Goal: Task Accomplishment & Management: Use online tool/utility

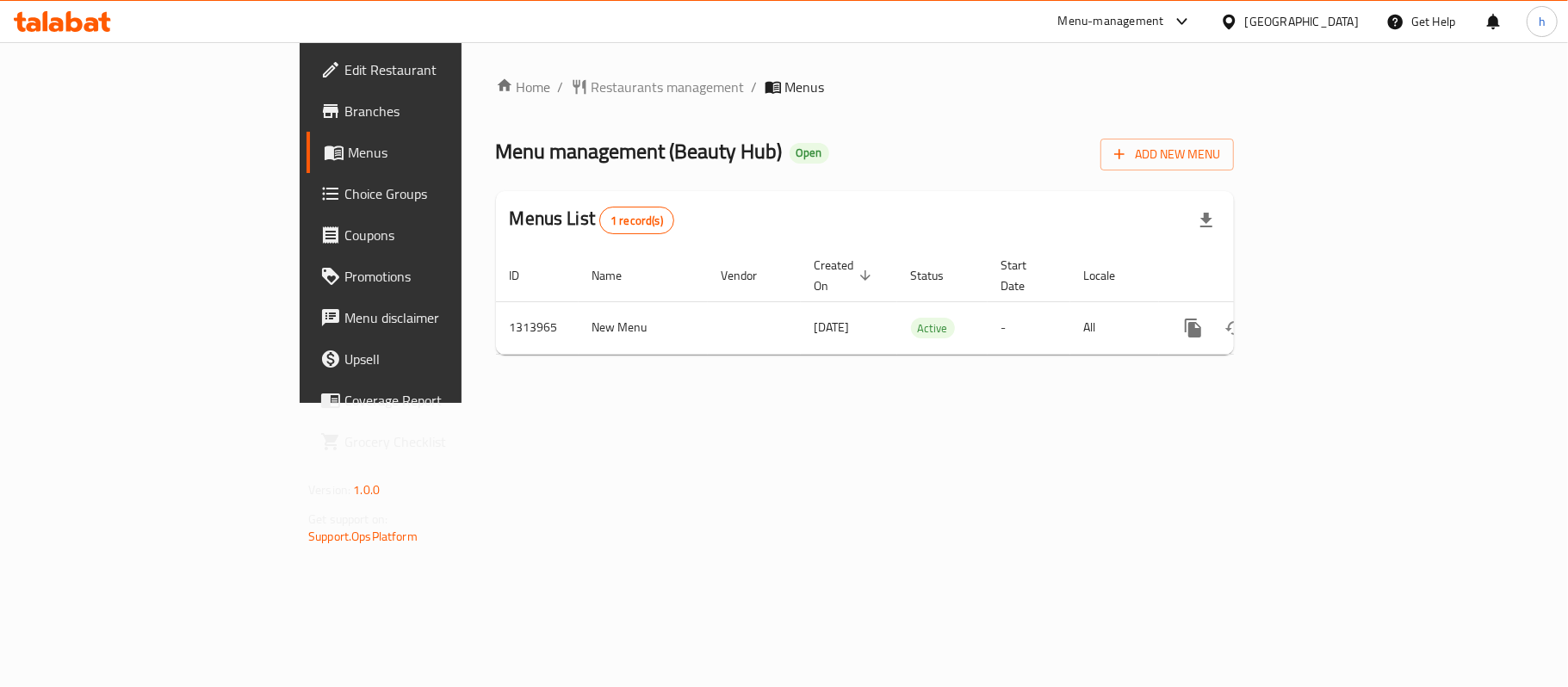
click at [831, 142] on div "Menu management ( Beauty Hub ) Open Add New Menu" at bounding box center [864, 151] width 738 height 38
click at [811, 151] on div "Menu management ( Beauty Hub ) Open Add New Menu" at bounding box center [864, 151] width 738 height 38
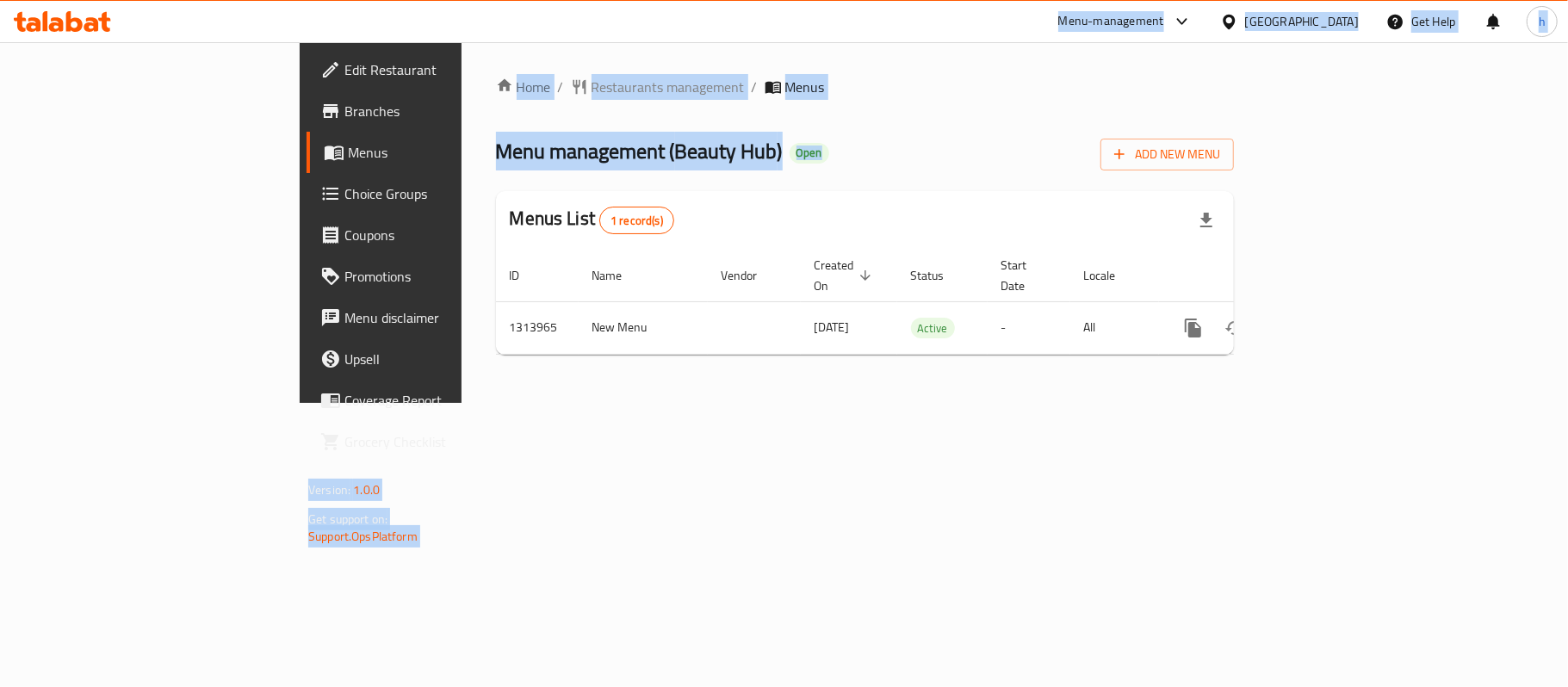
drag, startPoint x: 754, startPoint y: 166, endPoint x: 277, endPoint y: 38, distance: 493.9
click at [277, 42] on div "​ Menu-management [GEOGRAPHIC_DATA] Get Help h Edit Restaurant Branches Menus C…" at bounding box center [784, 365] width 1568 height 645
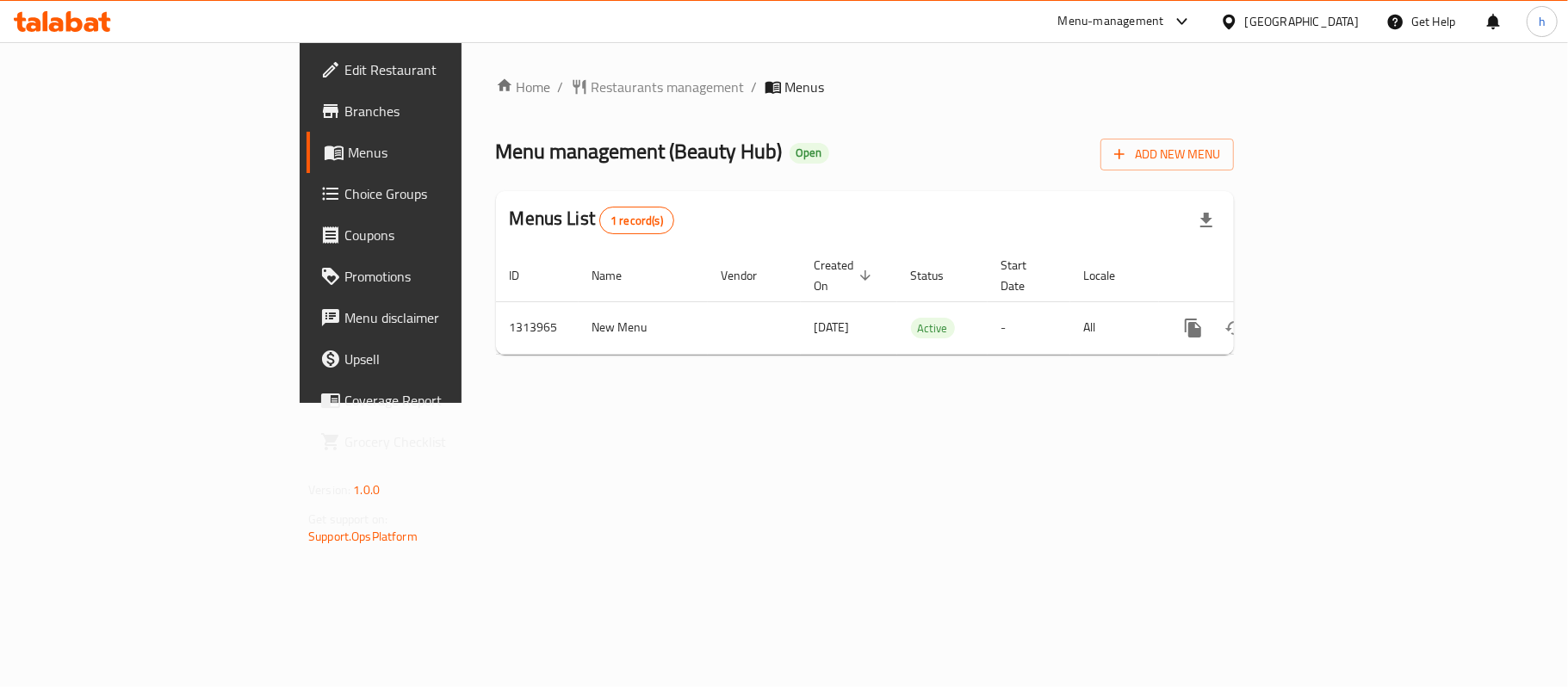
click at [813, 153] on div "Menu management ( Beauty Hub ) Open Add New Menu" at bounding box center [864, 151] width 738 height 38
click at [1328, 12] on div "[GEOGRAPHIC_DATA]" at bounding box center [1301, 22] width 114 height 19
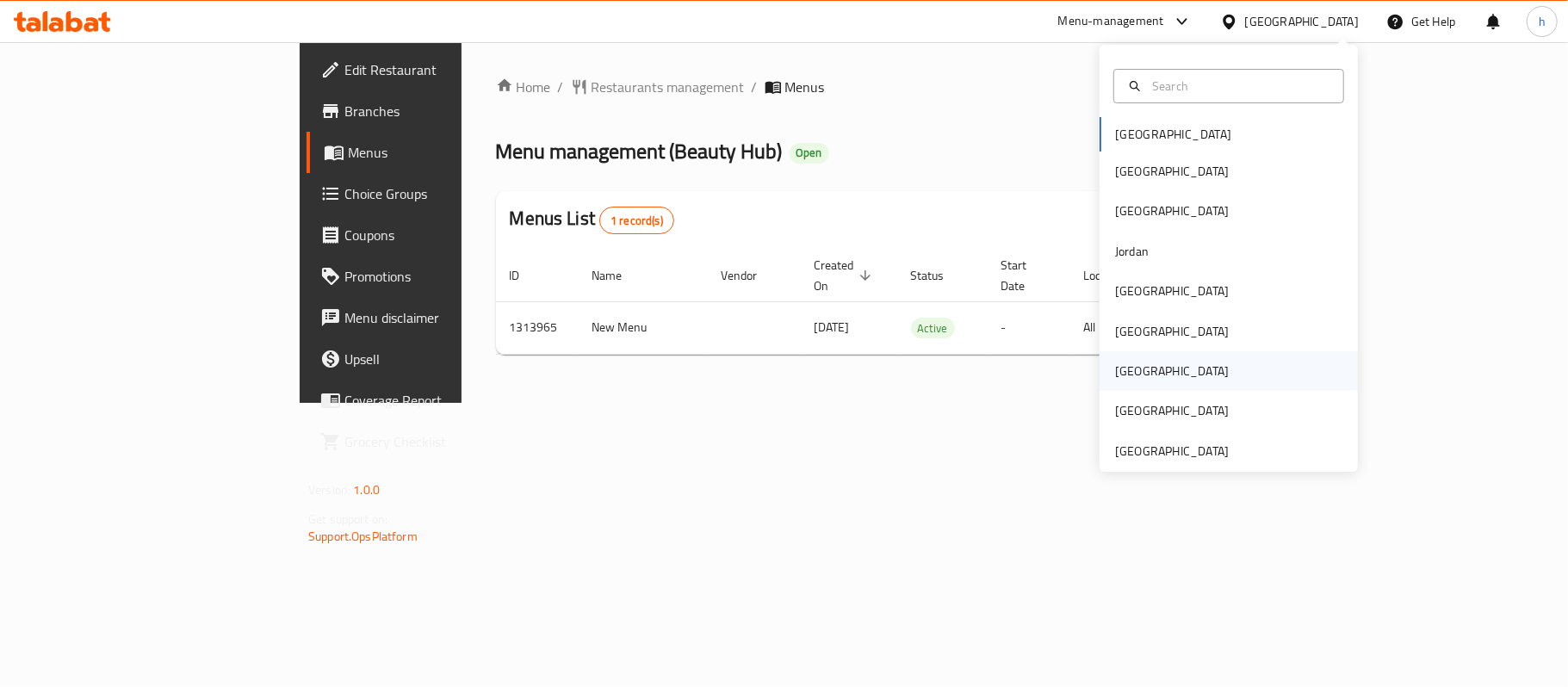
click at [1155, 363] on div "[GEOGRAPHIC_DATA]" at bounding box center [1228, 370] width 258 height 39
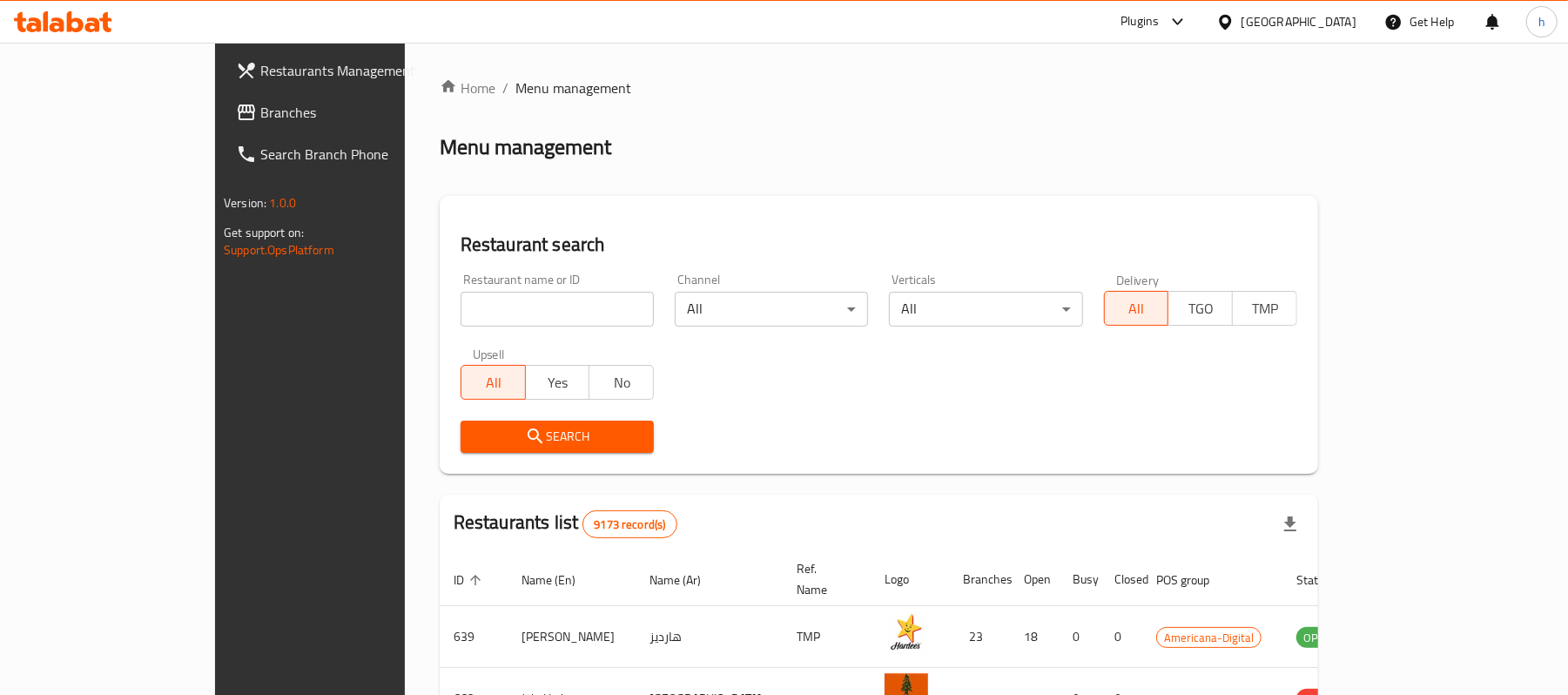
click at [238, 111] on icon at bounding box center [247, 112] width 17 height 15
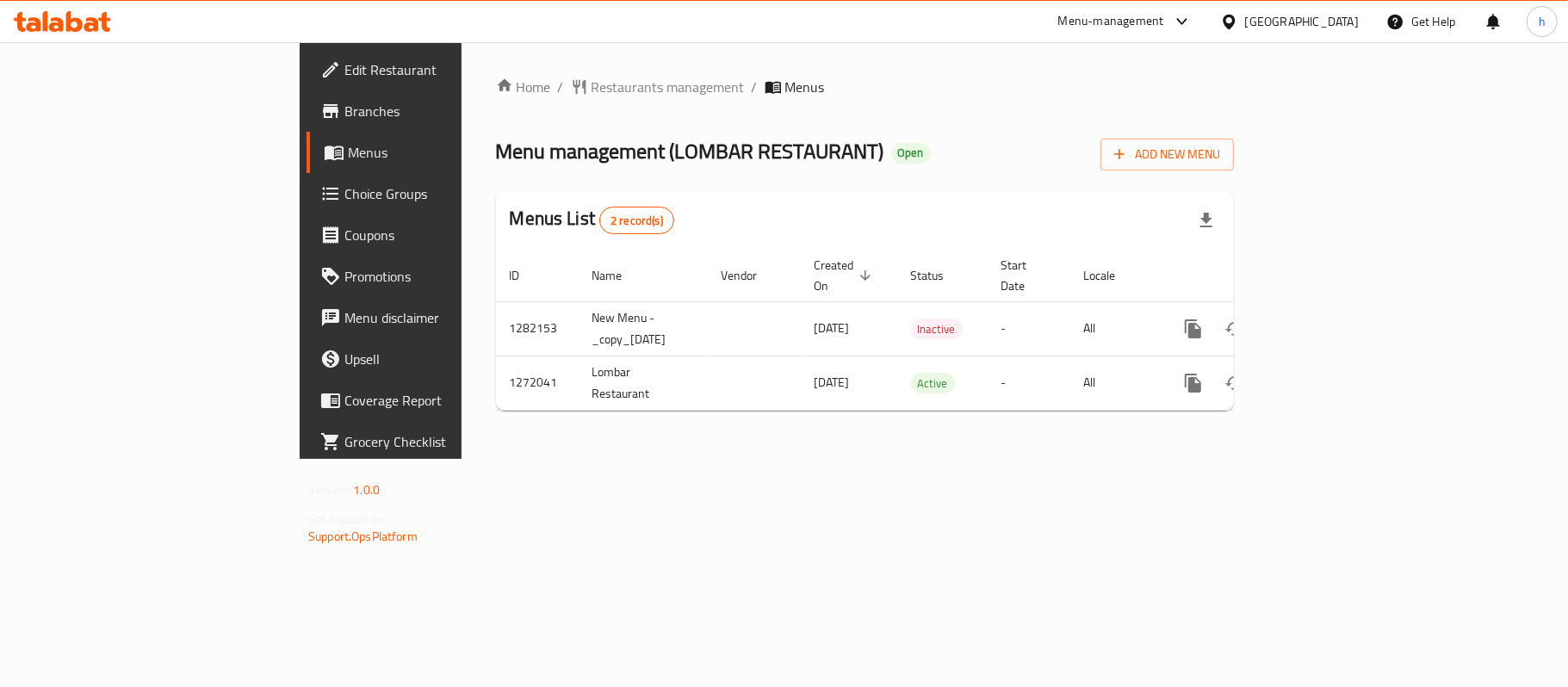
click at [575, 445] on div "Home / Restaurants management / Menus Menu management ( LOMBAR RESTAURANT ) Ope…" at bounding box center [864, 251] width 806 height 417
